Goal: Purchase product/service

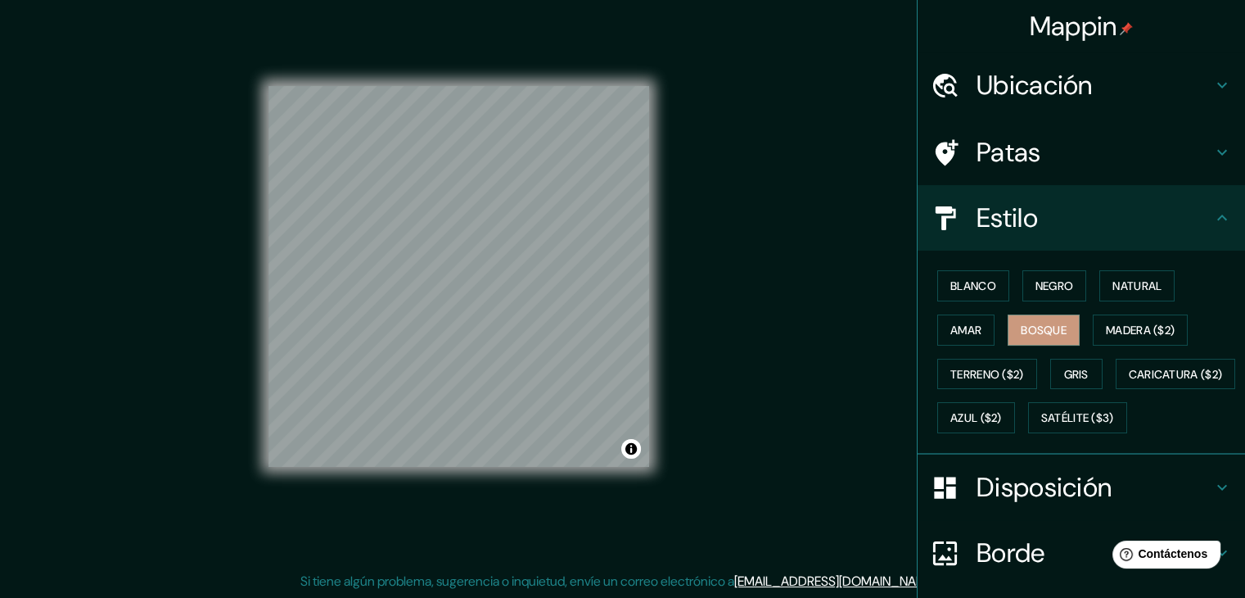
scroll to position [36, 0]
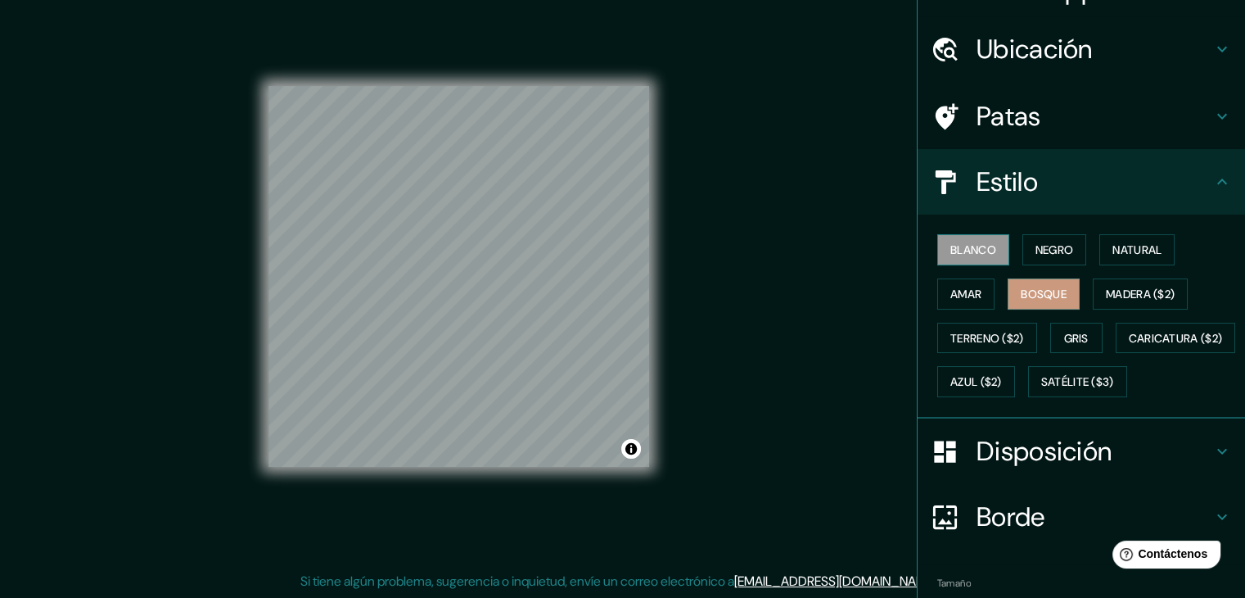
click at [976, 259] on button "Blanco" at bounding box center [973, 249] width 72 height 31
click at [1053, 295] on font "Bosque" at bounding box center [1044, 293] width 46 height 15
click at [1162, 299] on font "Madera ($2)" at bounding box center [1140, 293] width 69 height 21
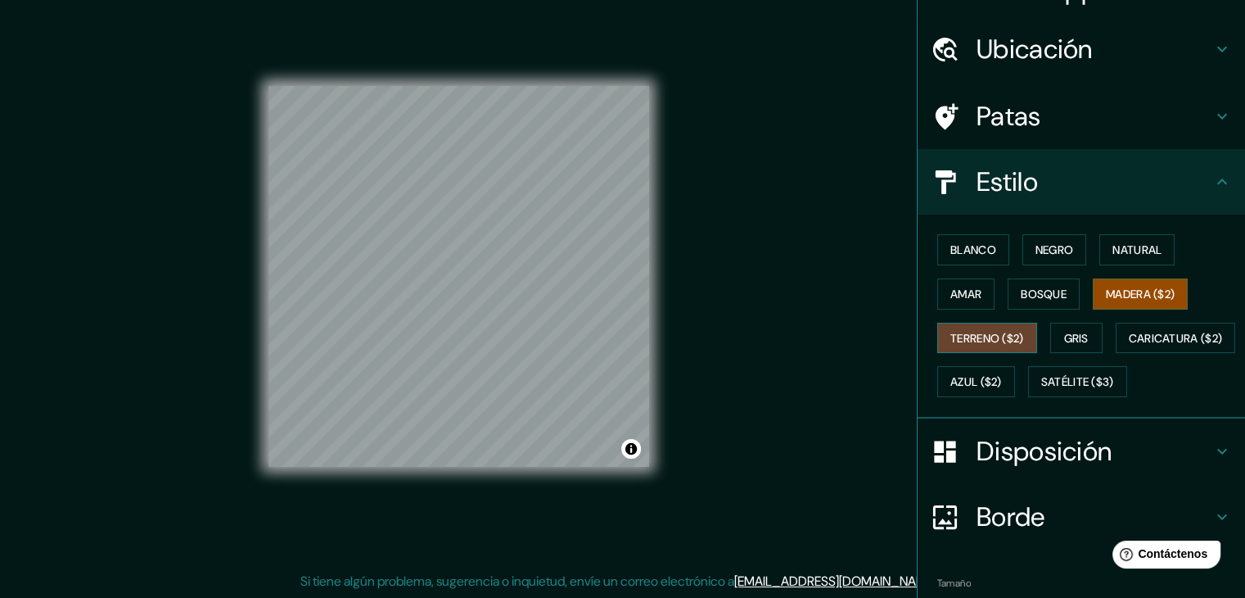
click at [979, 345] on font "Terreno ($2)" at bounding box center [987, 337] width 74 height 21
click at [1084, 331] on font "Gris" at bounding box center [1076, 338] width 25 height 15
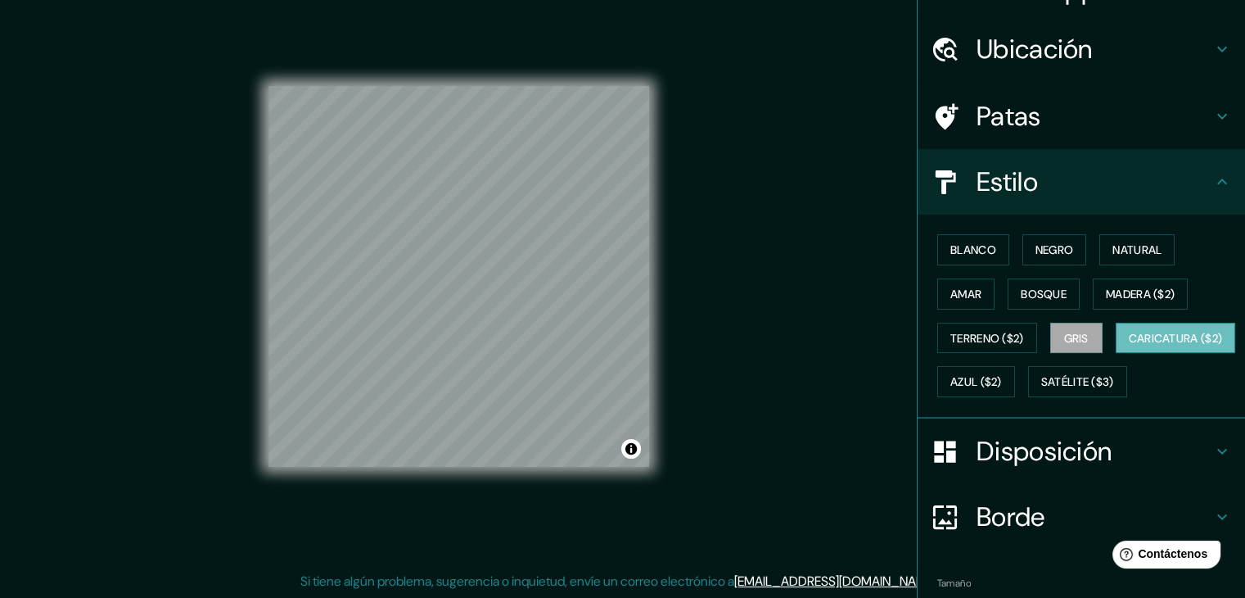
click at [1129, 345] on font "Caricatura ($2)" at bounding box center [1176, 338] width 94 height 15
click at [1002, 375] on font "Azul ($2)" at bounding box center [976, 382] width 52 height 15
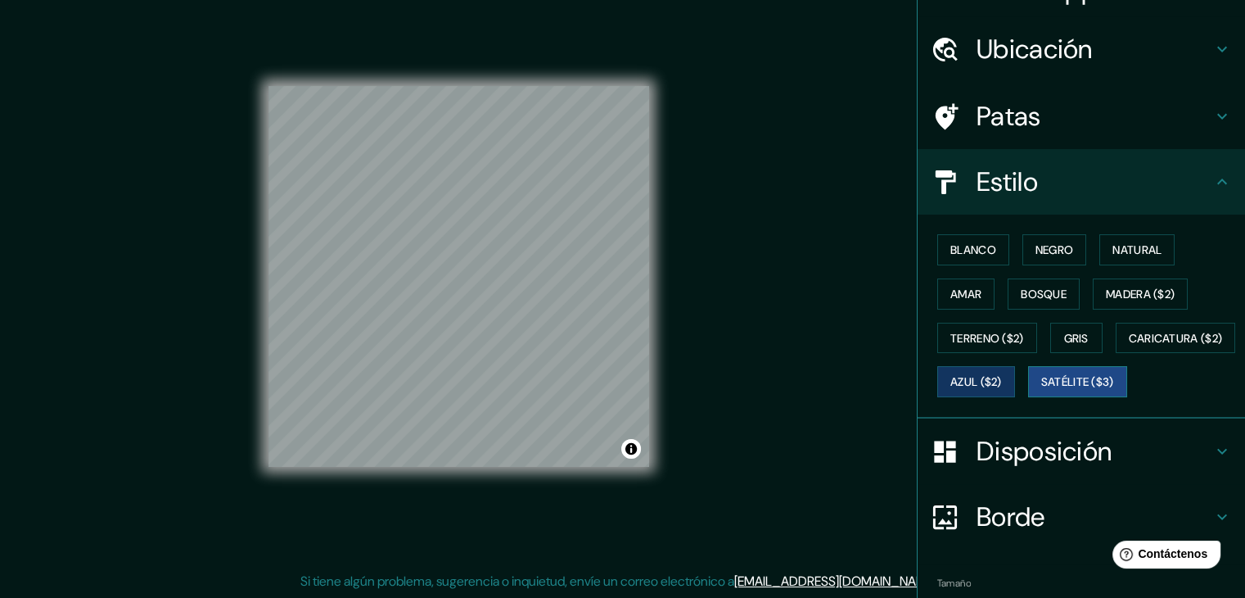
click at [1028, 397] on button "Satélite ($3)" at bounding box center [1077, 381] width 99 height 31
click at [985, 250] on font "Blanco" at bounding box center [973, 249] width 46 height 15
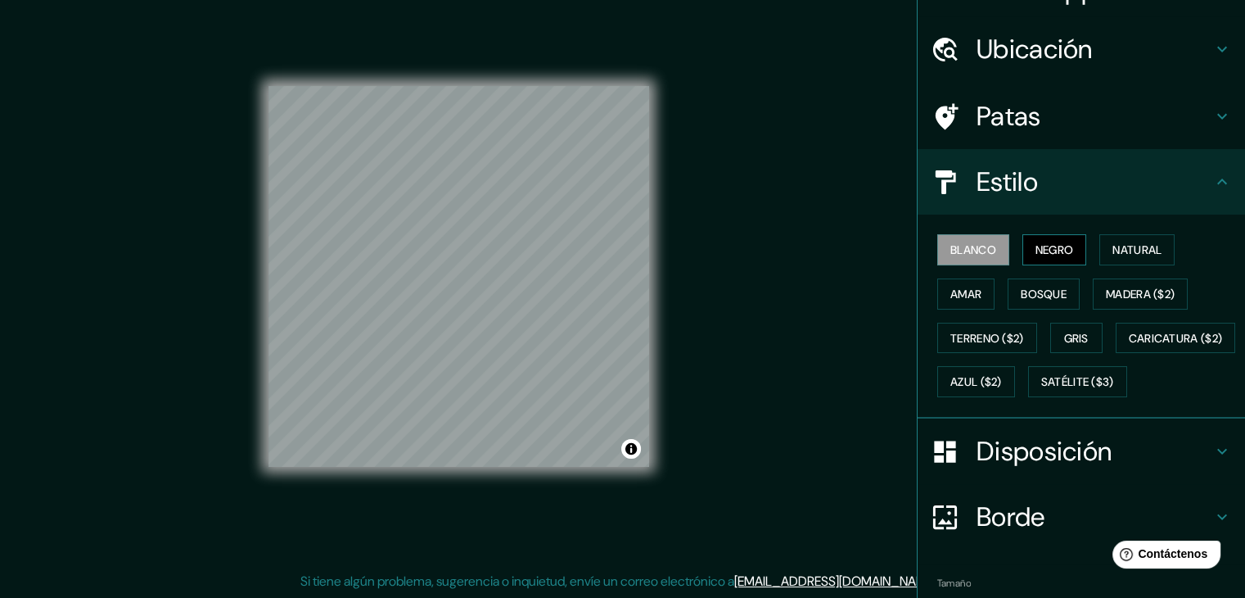
click at [1056, 246] on font "Negro" at bounding box center [1054, 249] width 38 height 15
click at [1060, 247] on font "Negro" at bounding box center [1054, 249] width 38 height 15
click at [950, 243] on font "Blanco" at bounding box center [973, 249] width 46 height 15
